Goal: Information Seeking & Learning: Learn about a topic

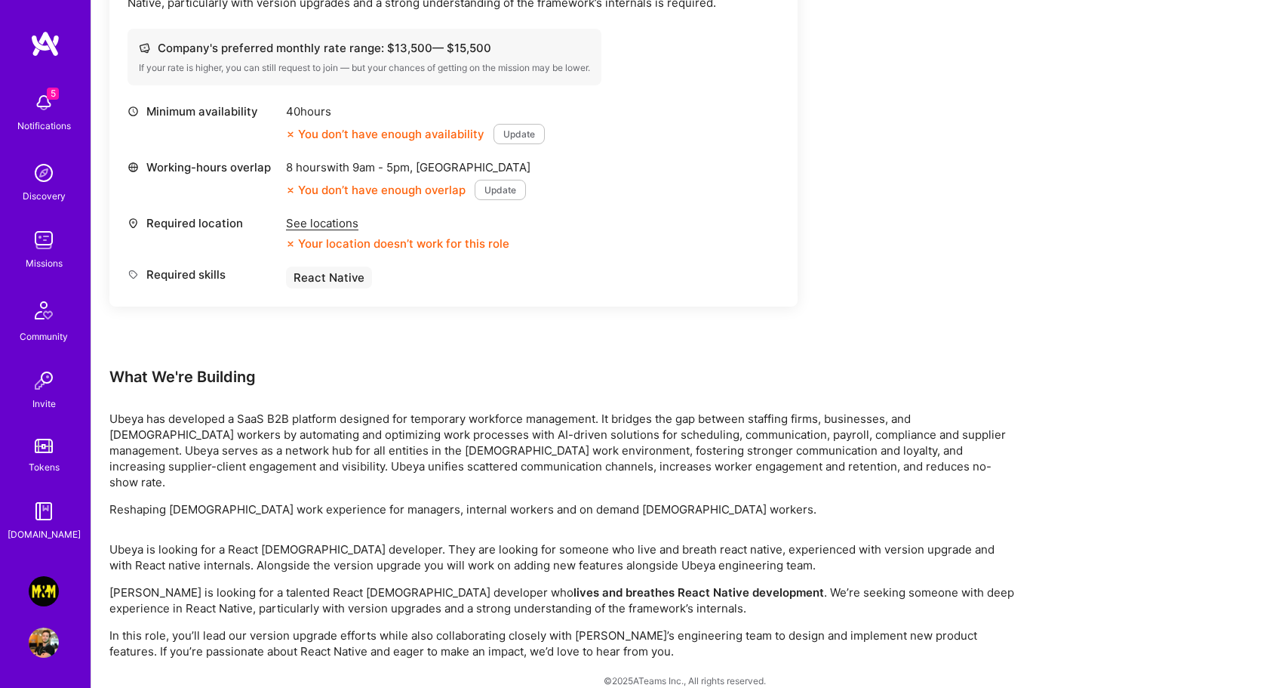
scroll to position [518, 0]
click at [45, 595] on img at bounding box center [44, 591] width 30 height 30
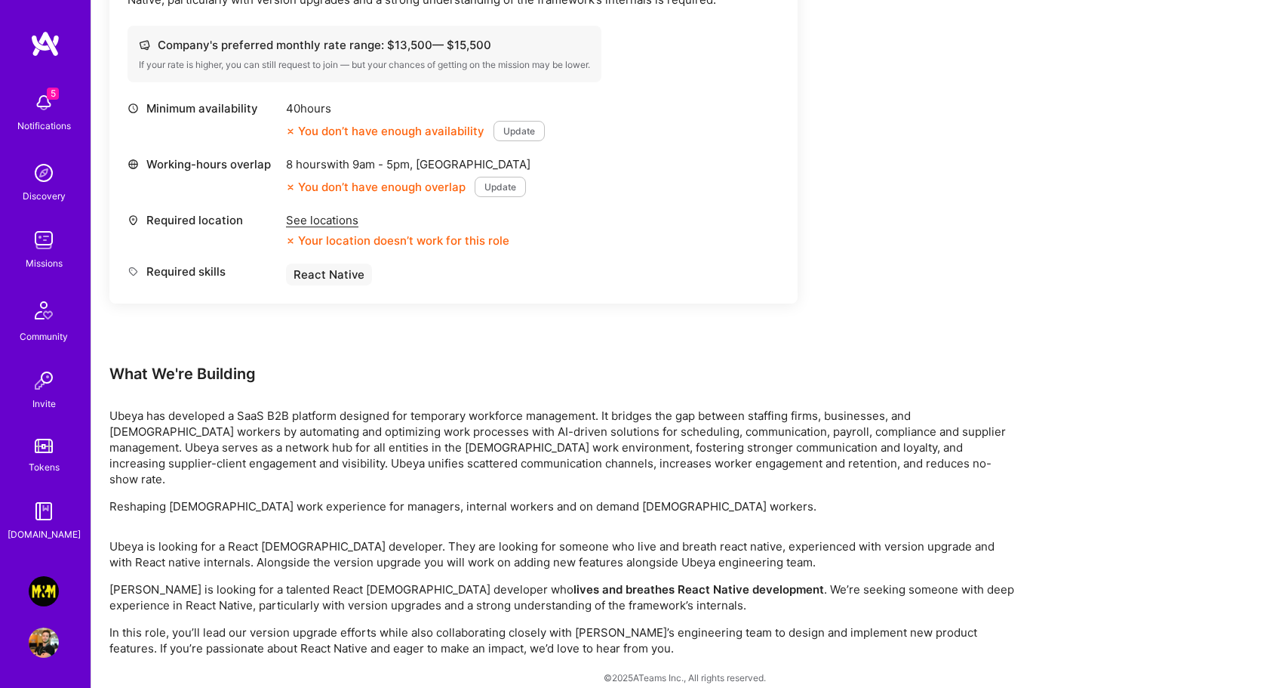
click at [460, 624] on p "In this role, you’ll lead our version upgrade efforts while also collaborating …" at bounding box center [562, 640] width 906 height 32
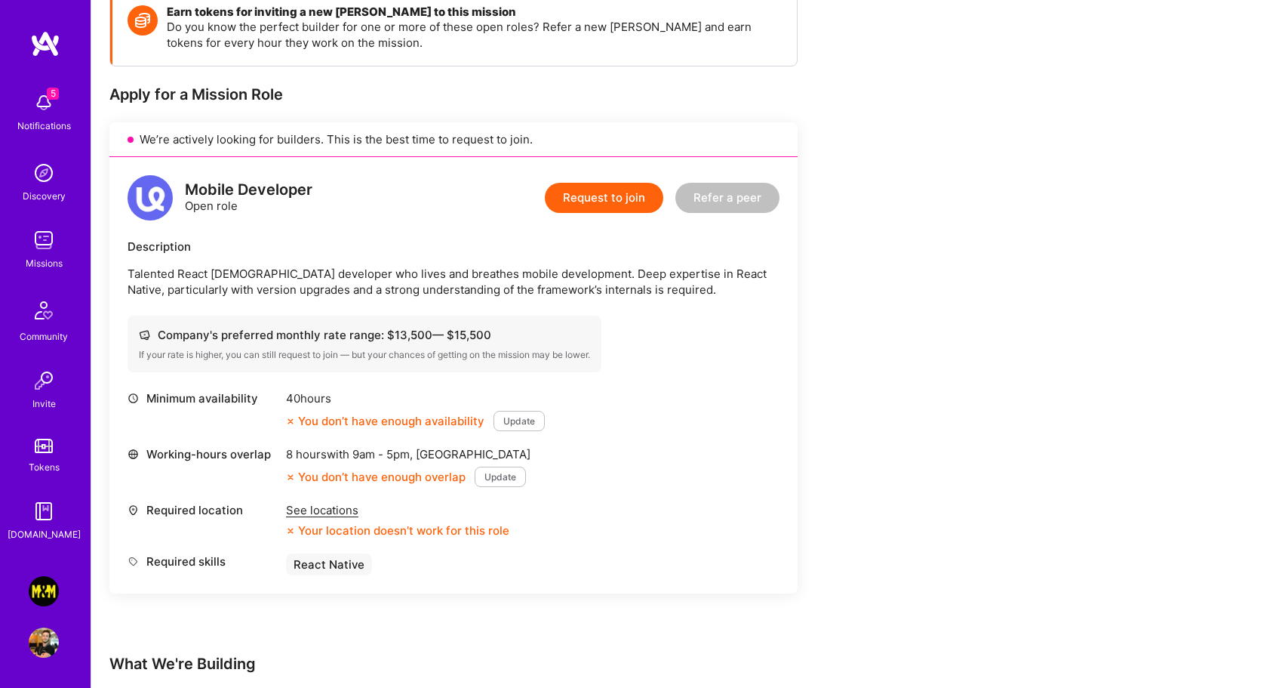
scroll to position [205, 0]
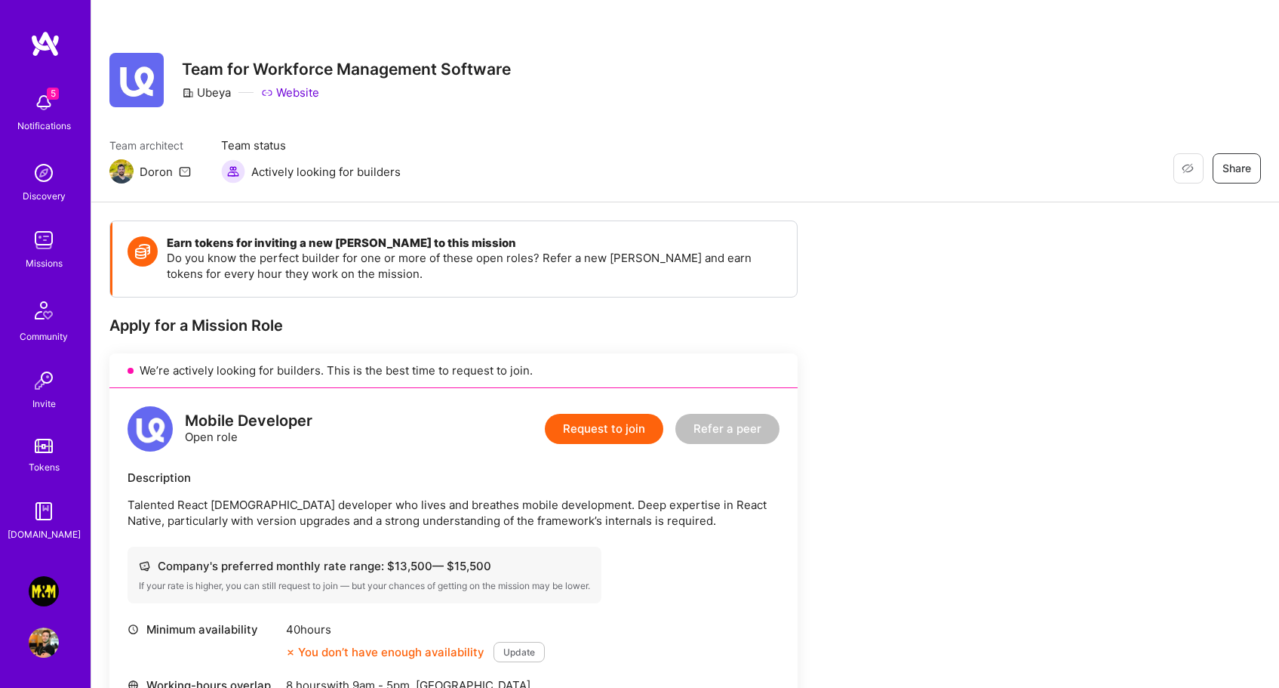
scroll to position [509, 0]
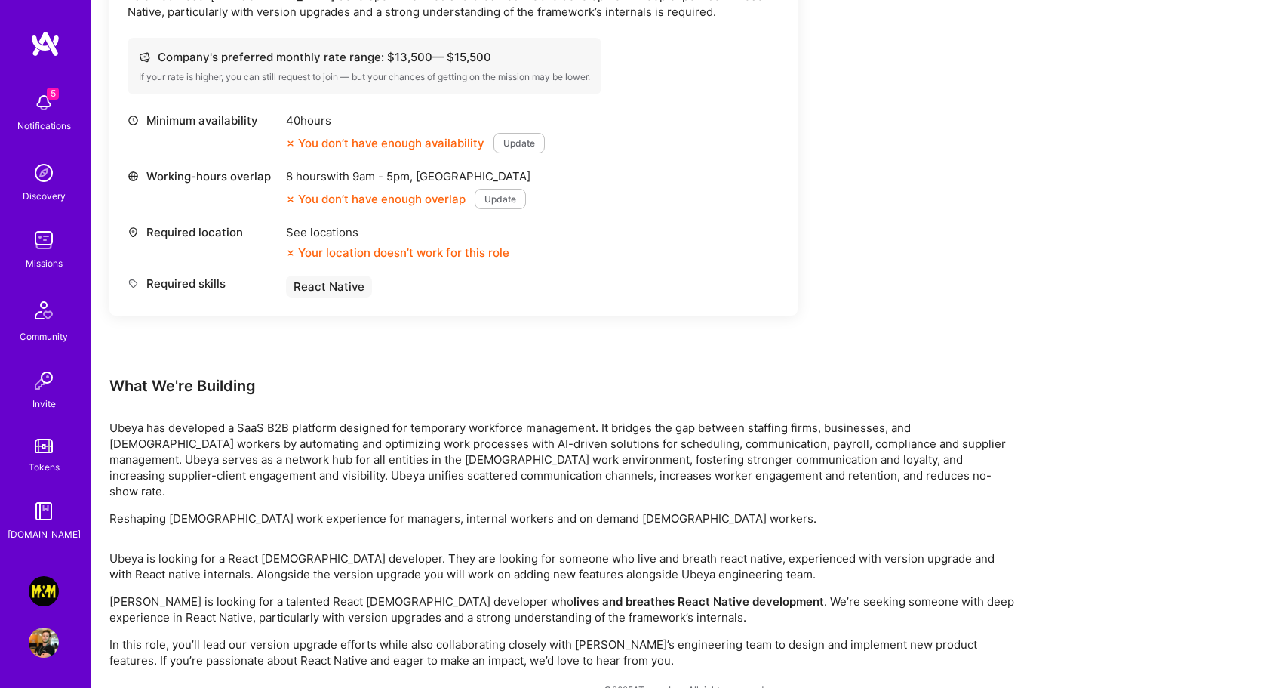
click at [324, 234] on div "See locations" at bounding box center [397, 232] width 223 height 16
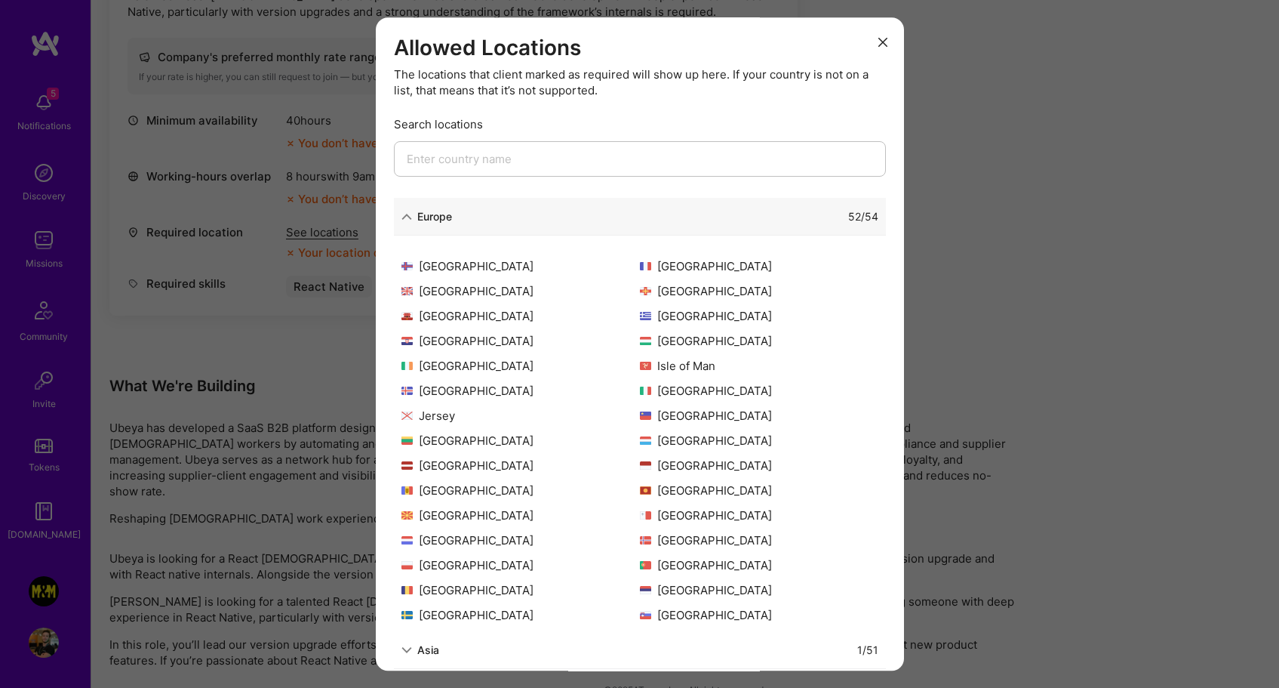
scroll to position [270, 0]
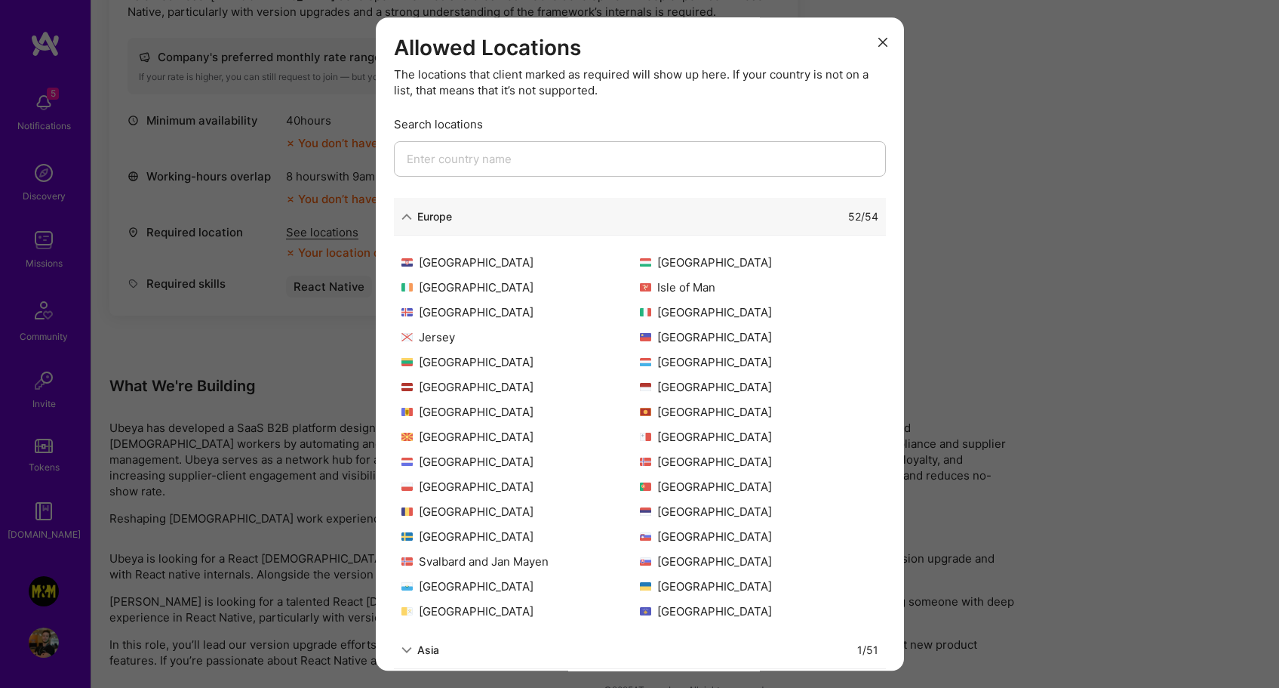
click at [1033, 287] on div "Allowed Locations The locations that client marked as required will show up her…" at bounding box center [639, 344] width 1279 height 688
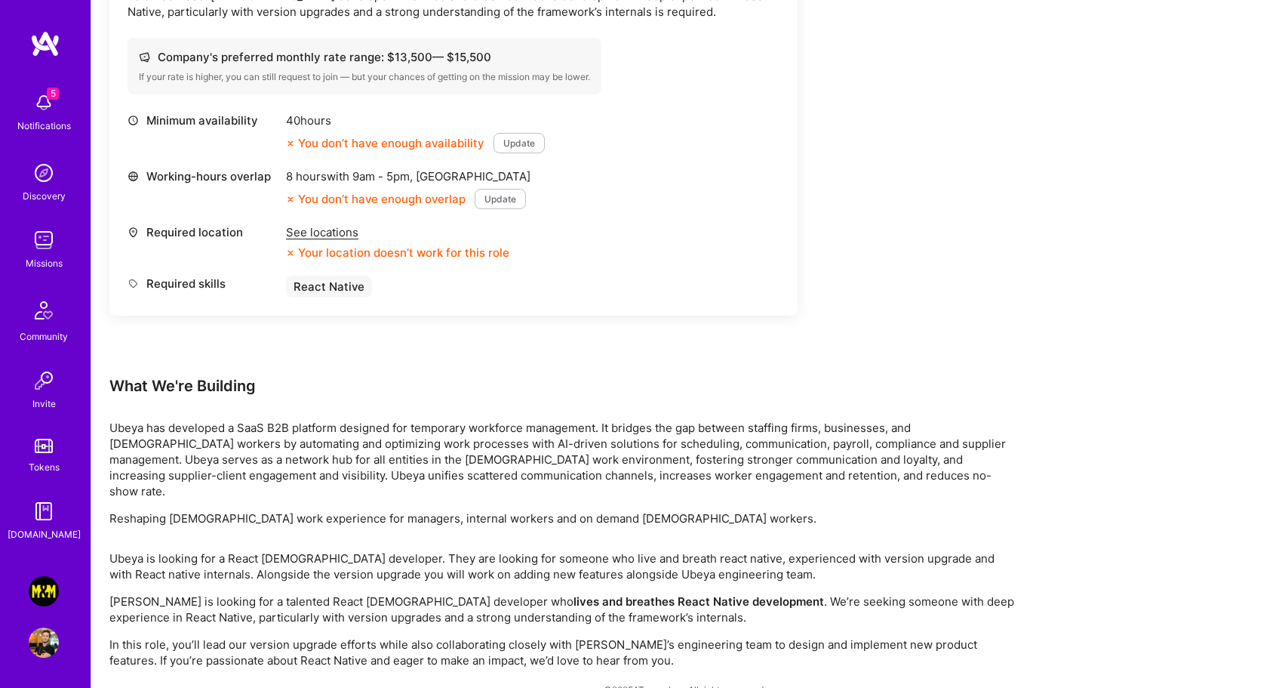
click at [45, 111] on img at bounding box center [44, 103] width 30 height 30
click at [39, 242] on img at bounding box center [44, 240] width 30 height 30
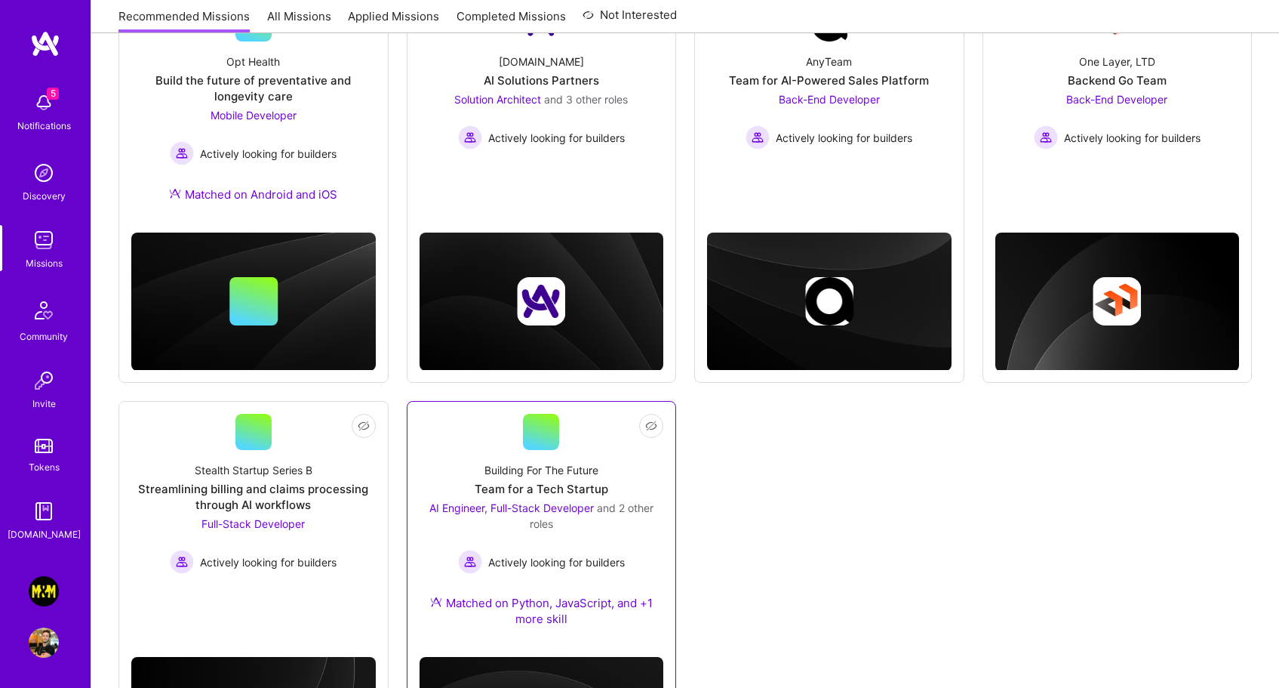
scroll to position [417, 0]
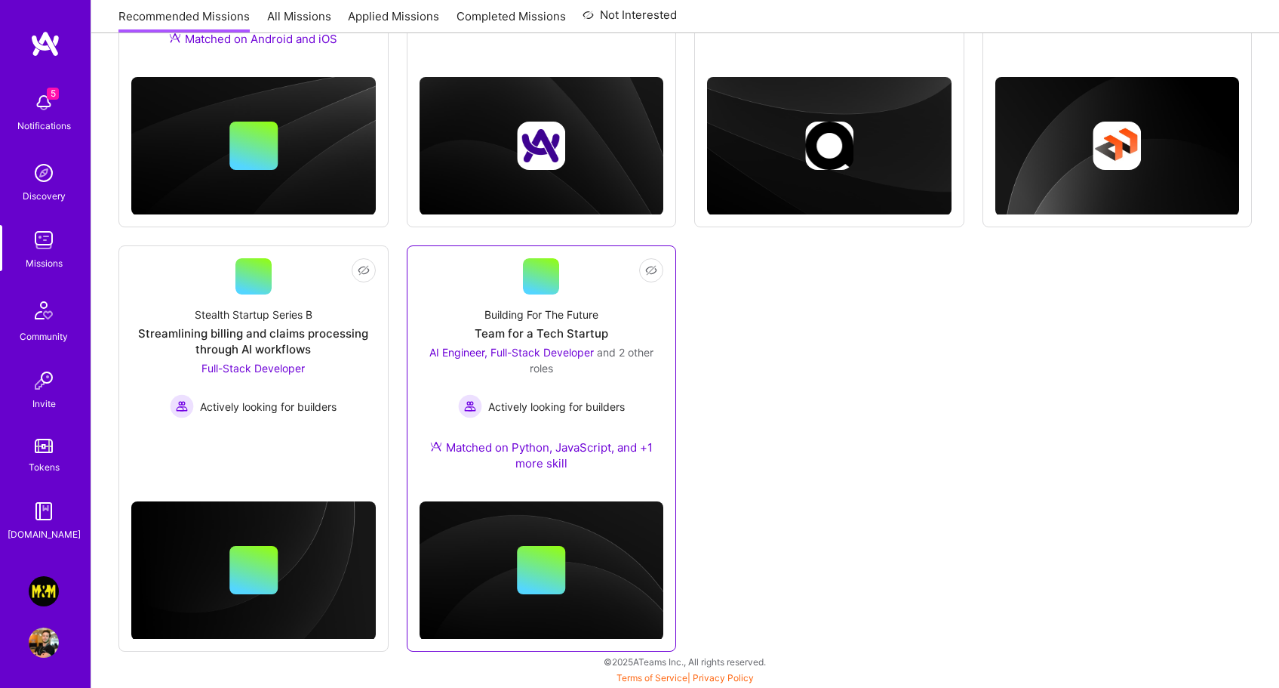
click at [633, 420] on div "Building For The Future Team for a Tech Startup AI Engineer, Full-Stack Develop…" at bounding box center [542, 391] width 245 height 195
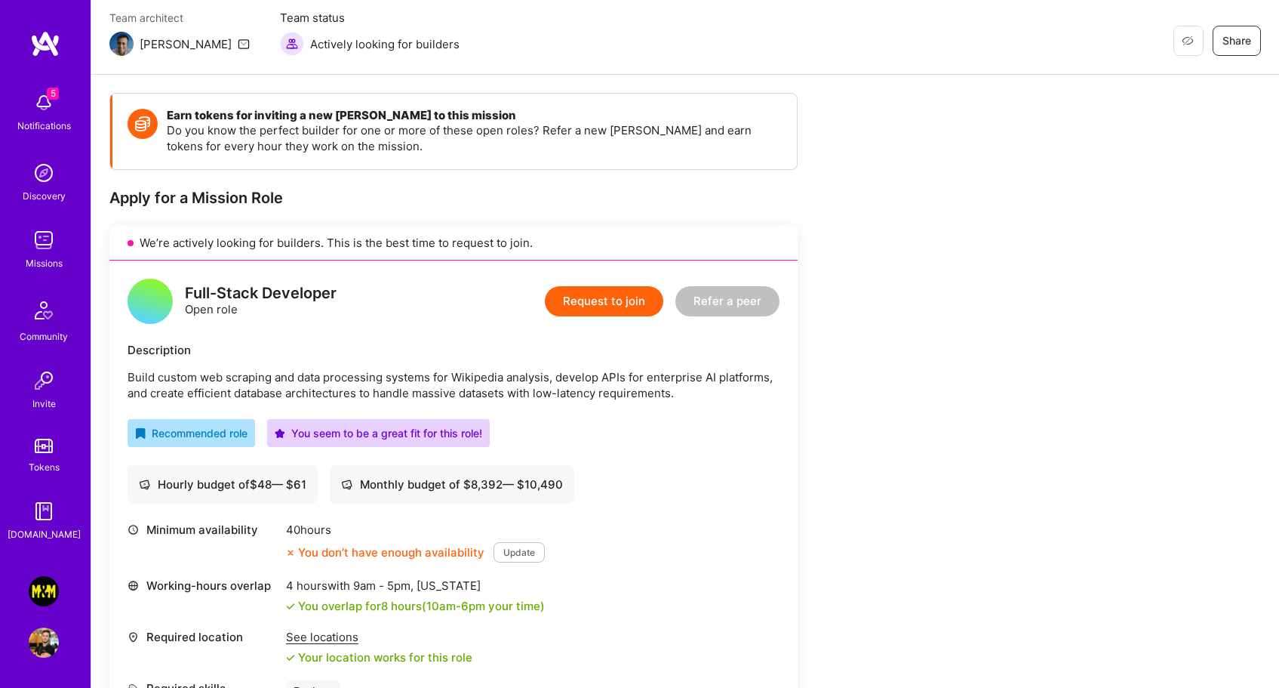
scroll to position [241, 0]
